Goal: Transaction & Acquisition: Obtain resource

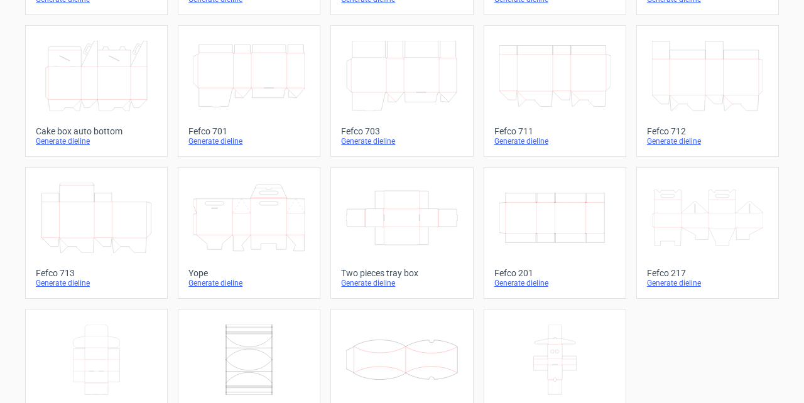
scroll to position [335, 0]
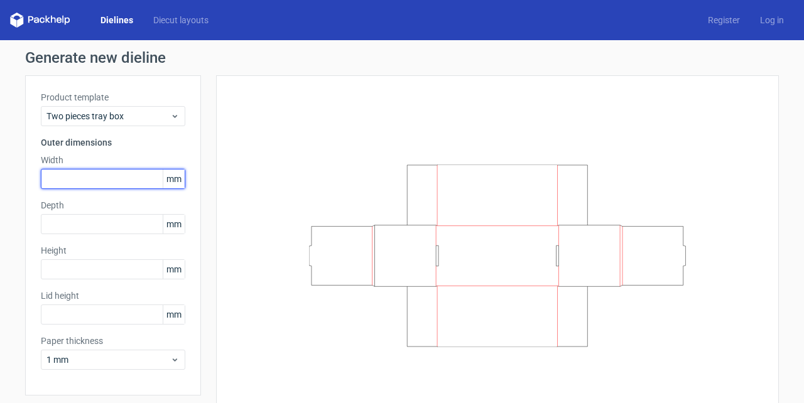
click at [92, 175] on input "text" at bounding box center [113, 179] width 145 height 20
type input "330"
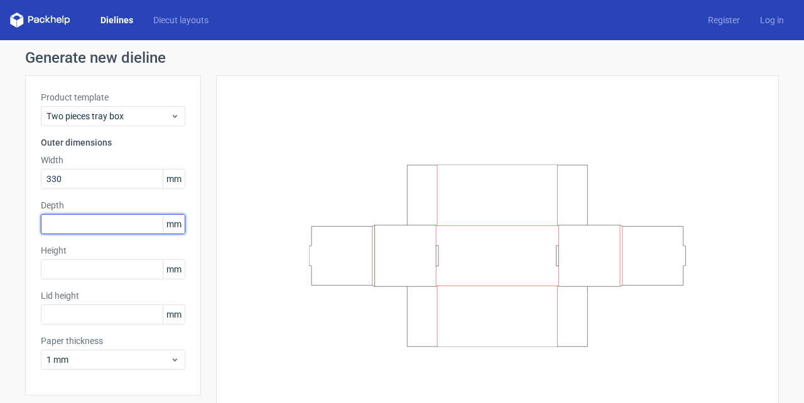
click at [78, 225] on input "text" at bounding box center [113, 224] width 145 height 20
type input "220"
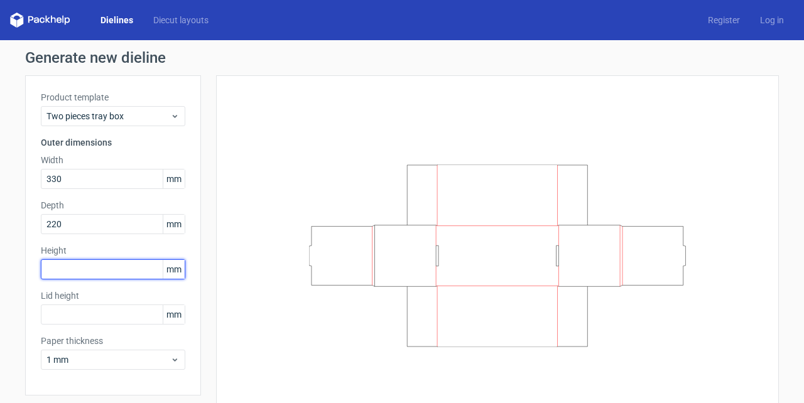
click at [88, 271] on input "text" at bounding box center [113, 270] width 145 height 20
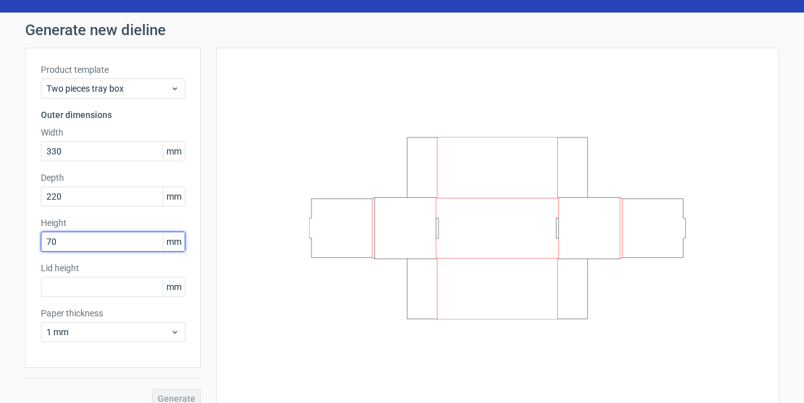
scroll to position [43, 0]
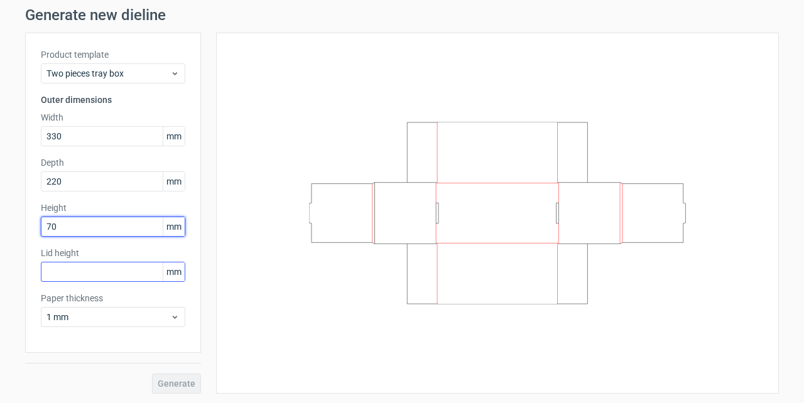
type input "70"
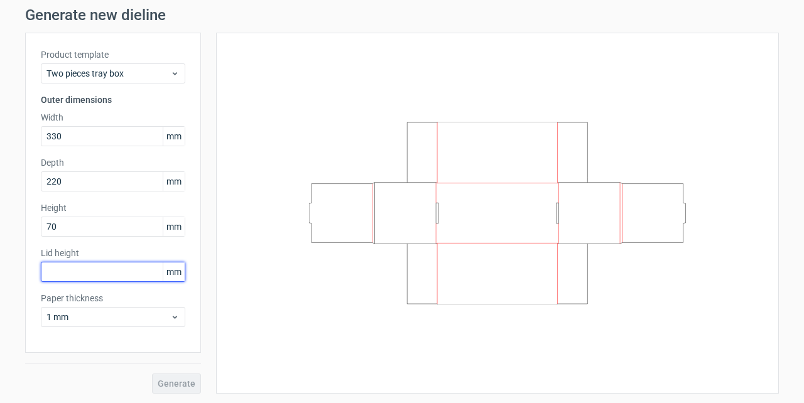
click at [103, 269] on input "text" at bounding box center [113, 272] width 145 height 20
type input "30"
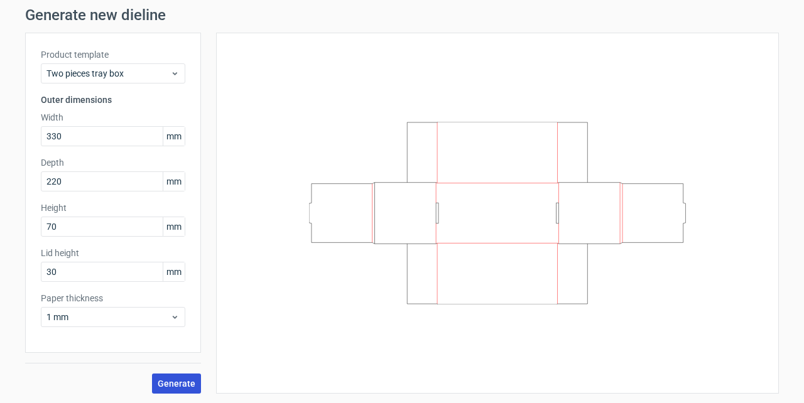
click at [170, 382] on span "Generate" at bounding box center [177, 384] width 38 height 9
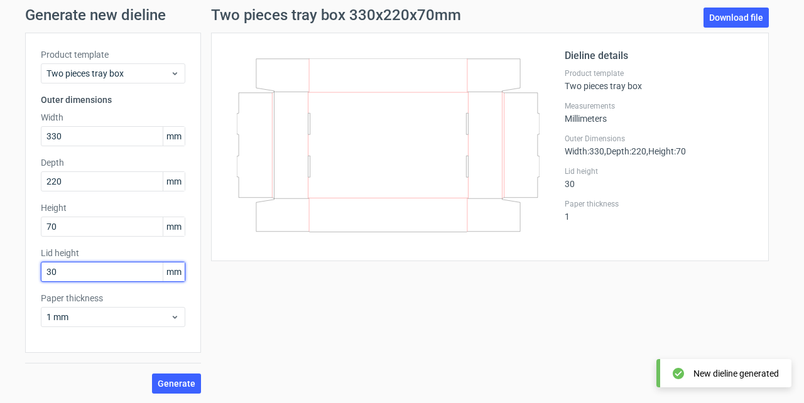
click at [67, 270] on input "30" at bounding box center [113, 272] width 145 height 20
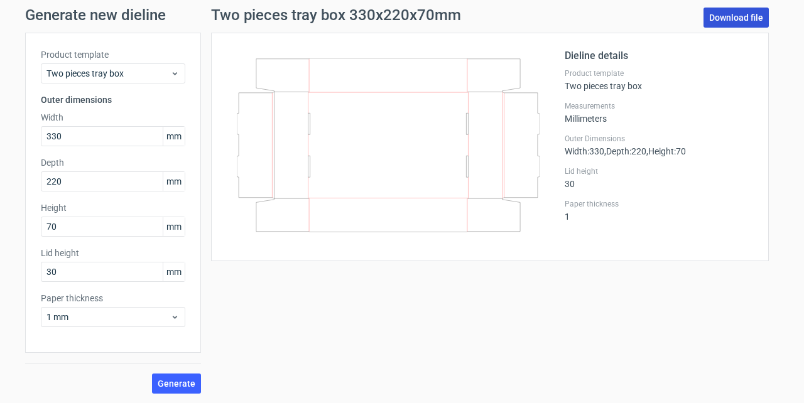
click at [728, 18] on link "Download file" at bounding box center [736, 18] width 65 height 20
click at [58, 182] on input "220" at bounding box center [113, 182] width 145 height 20
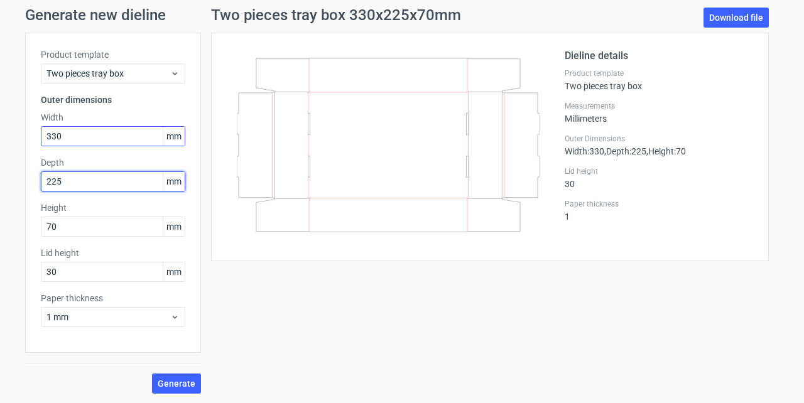
type input "225"
drag, startPoint x: 53, startPoint y: 138, endPoint x: 60, endPoint y: 123, distance: 15.8
click at [58, 136] on input "330" at bounding box center [113, 136] width 145 height 20
click at [118, 135] on input "335" at bounding box center [113, 136] width 145 height 20
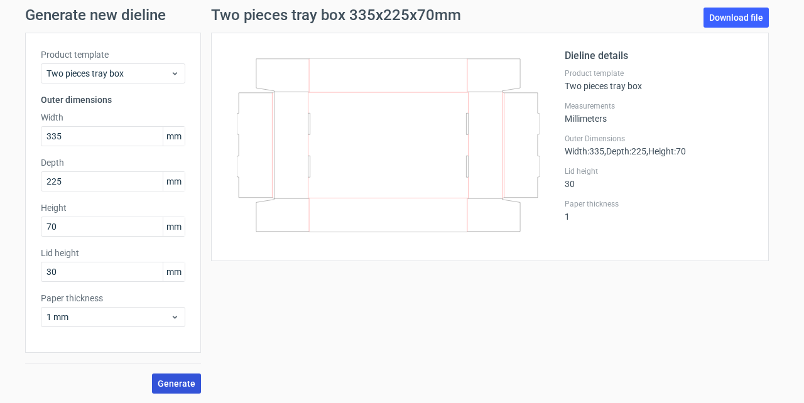
click at [184, 385] on span "Generate" at bounding box center [177, 384] width 38 height 9
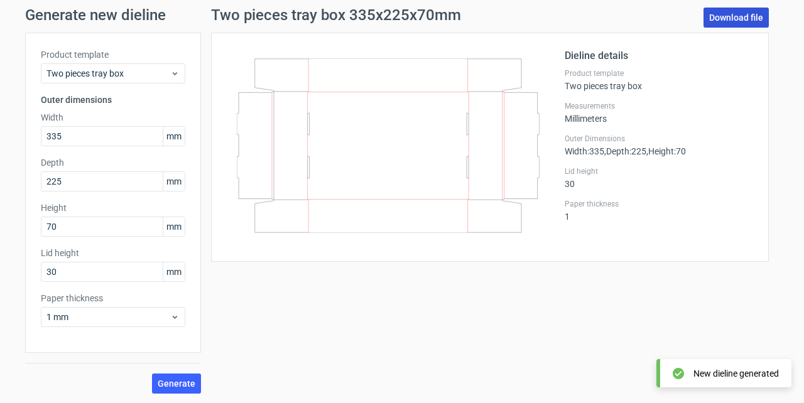
click at [739, 15] on link "Download file" at bounding box center [736, 18] width 65 height 20
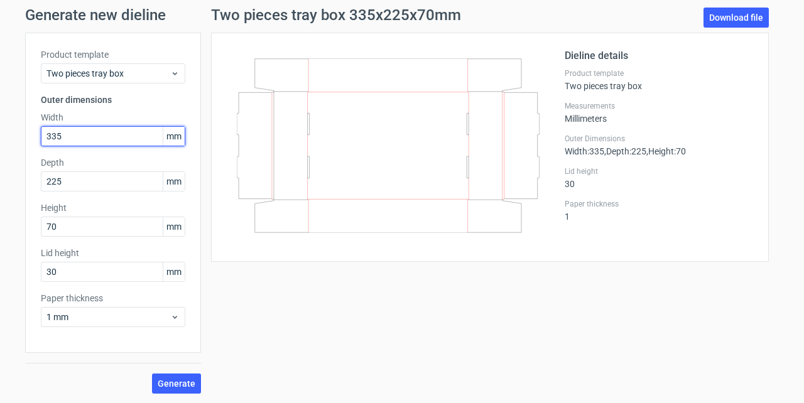
click at [80, 135] on input "335" at bounding box center [113, 136] width 145 height 20
click at [50, 138] on input "335" at bounding box center [113, 136] width 145 height 20
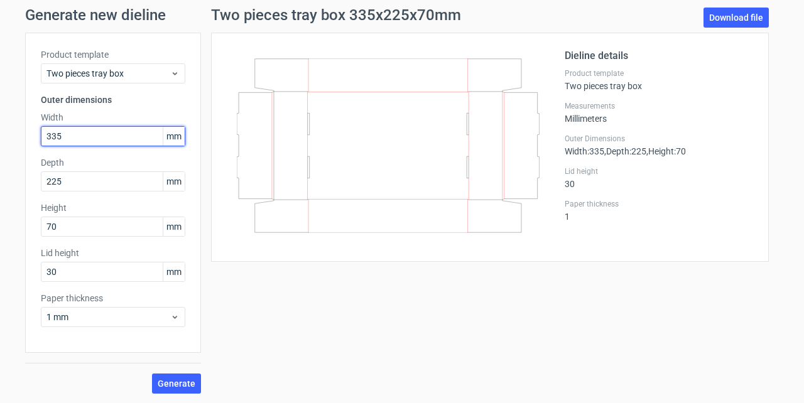
drag, startPoint x: 64, startPoint y: 136, endPoint x: 6, endPoint y: 123, distance: 59.2
click at [6, 132] on div "Generate new dieline Product template Two pieces tray box Outer dimensions Widt…" at bounding box center [402, 200] width 804 height 407
type input "235"
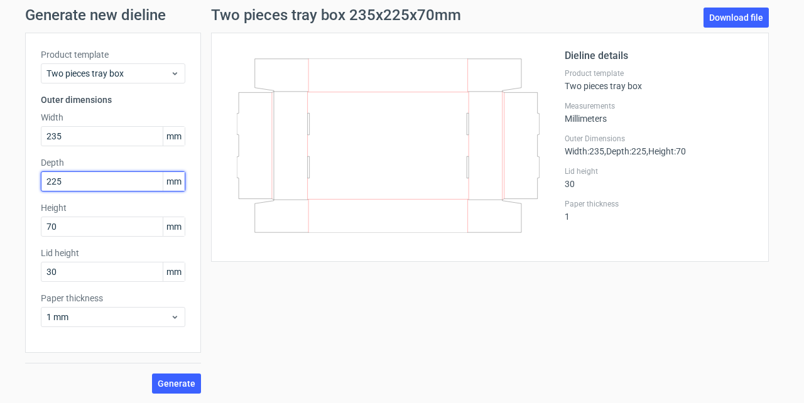
drag, startPoint x: 70, startPoint y: 179, endPoint x: 36, endPoint y: 179, distance: 33.9
click at [36, 179] on div "Product template Two pieces tray box Outer dimensions Width 235 mm Depth 225 mm…" at bounding box center [113, 193] width 176 height 320
type input "135"
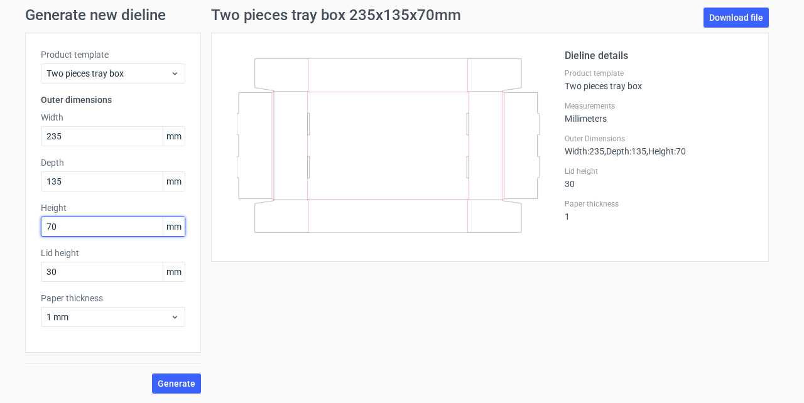
drag, startPoint x: 21, startPoint y: 226, endPoint x: 13, endPoint y: 217, distance: 12.0
click at [14, 222] on div "Generate new dieline Product template Two pieces tray box Outer dimensions Widt…" at bounding box center [402, 200] width 804 height 407
type input "50"
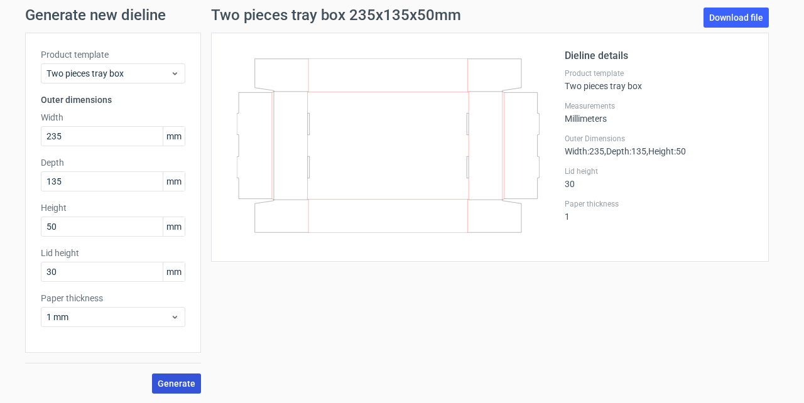
click at [181, 381] on span "Generate" at bounding box center [177, 384] width 38 height 9
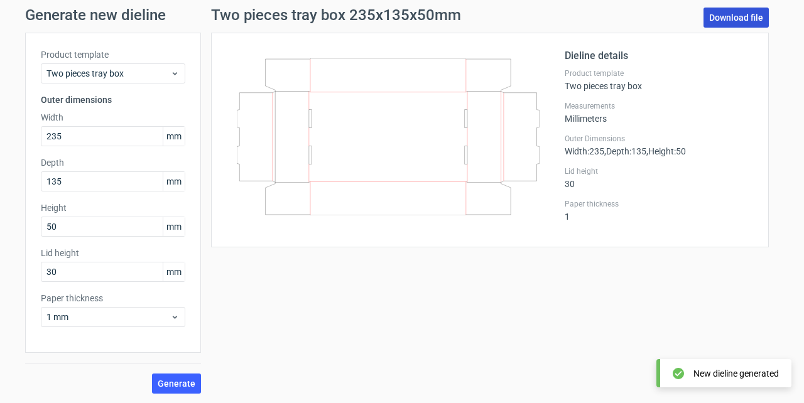
click at [718, 19] on link "Download file" at bounding box center [736, 18] width 65 height 20
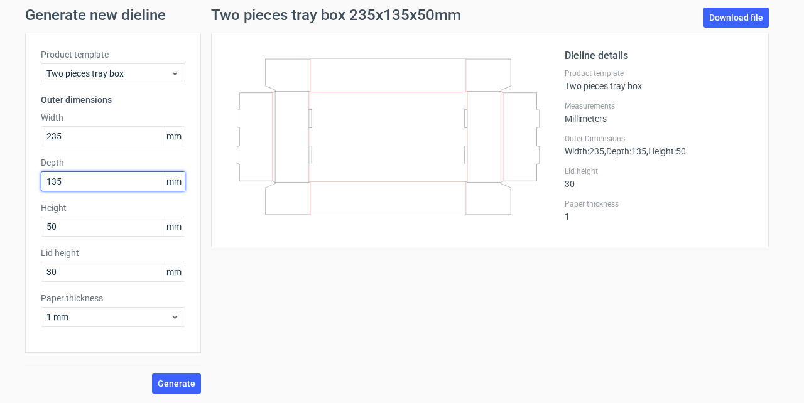
click at [57, 180] on input "135" at bounding box center [113, 182] width 145 height 20
click at [60, 180] on input "135" at bounding box center [113, 182] width 145 height 20
click at [62, 180] on input "135" at bounding box center [113, 182] width 145 height 20
type input "140"
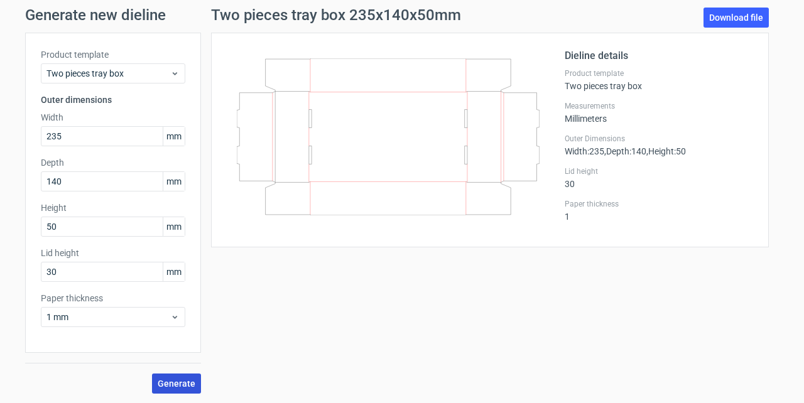
click at [183, 383] on span "Generate" at bounding box center [177, 384] width 38 height 9
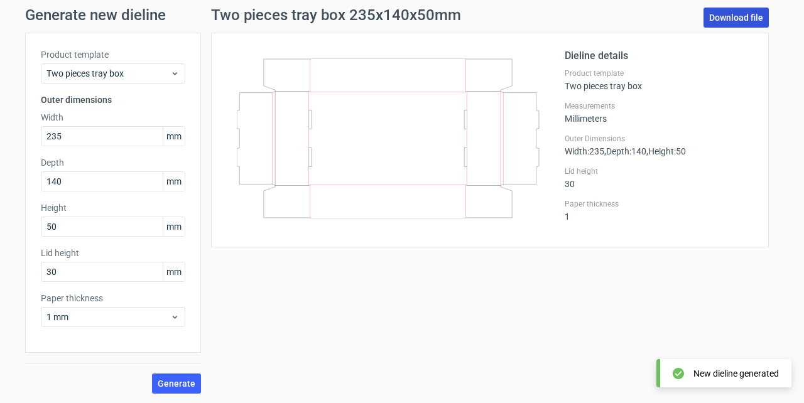
click at [737, 13] on link "Download file" at bounding box center [736, 18] width 65 height 20
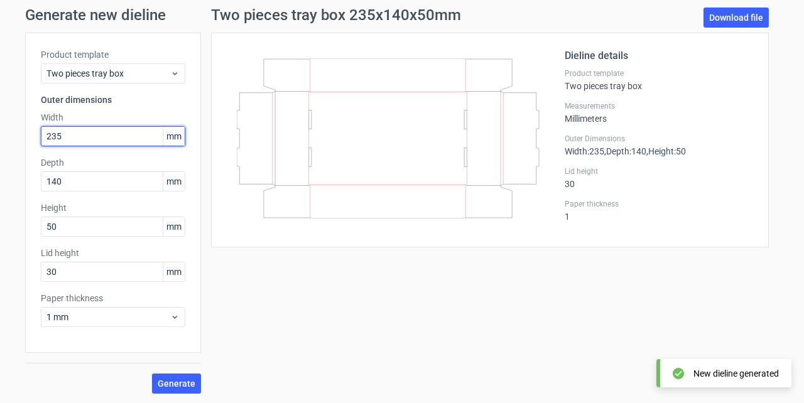
click at [69, 132] on input "235" at bounding box center [113, 136] width 145 height 20
drag, startPoint x: 65, startPoint y: 136, endPoint x: 55, endPoint y: 136, distance: 10.7
click at [55, 136] on input "235" at bounding box center [113, 136] width 145 height 20
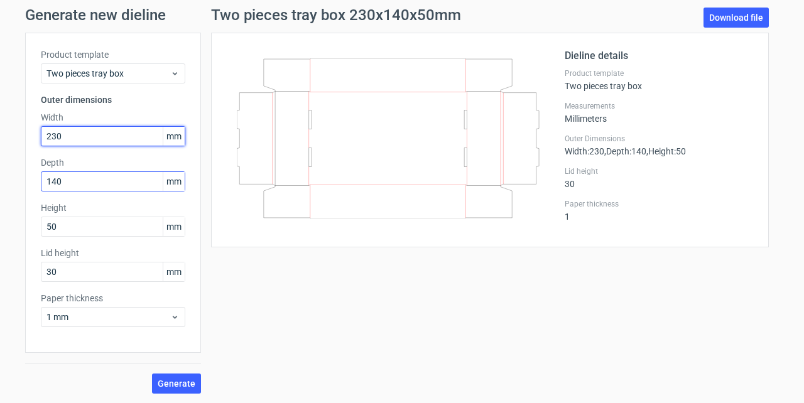
type input "230"
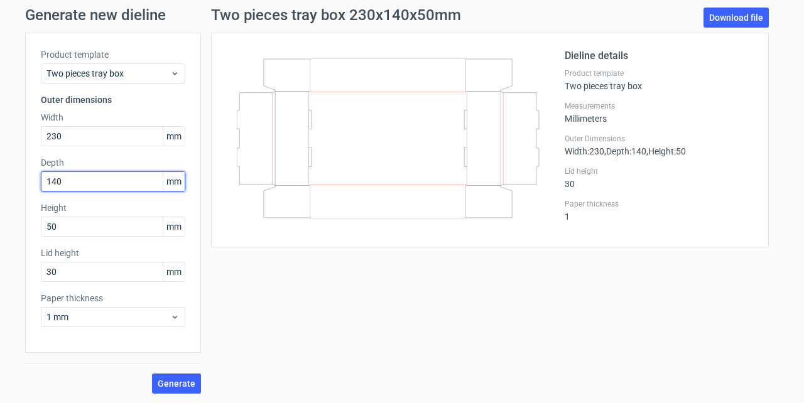
drag, startPoint x: 66, startPoint y: 183, endPoint x: 56, endPoint y: 147, distance: 37.2
click at [55, 178] on input "140" at bounding box center [113, 182] width 145 height 20
type input "135"
click at [165, 382] on span "Generate" at bounding box center [177, 384] width 38 height 9
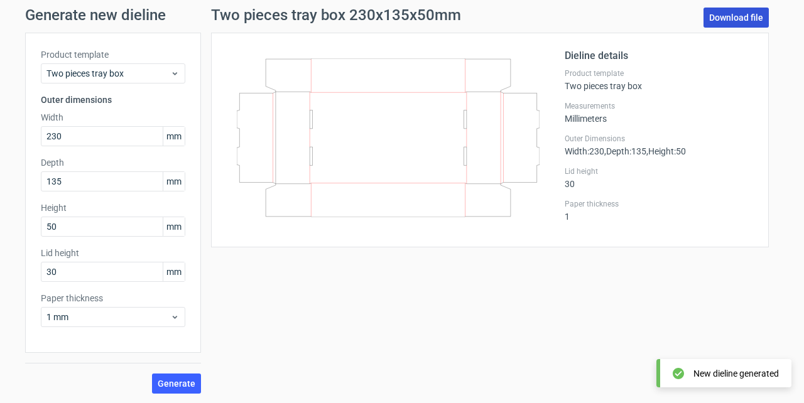
click at [721, 16] on link "Download file" at bounding box center [736, 18] width 65 height 20
